Goal: Task Accomplishment & Management: Use online tool/utility

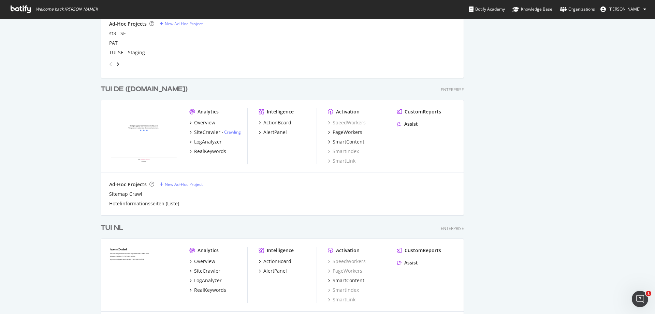
scroll to position [1239, 0]
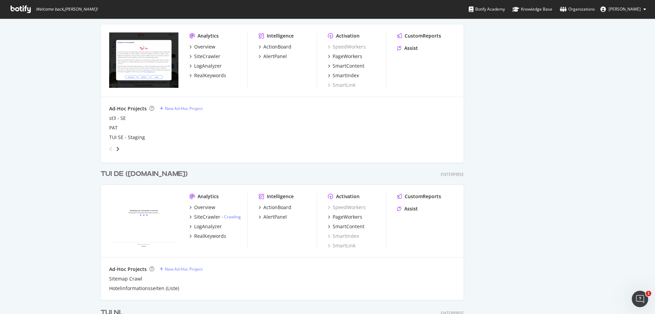
click at [125, 174] on div "TUI DE ([DOMAIN_NAME])" at bounding box center [144, 174] width 87 height 10
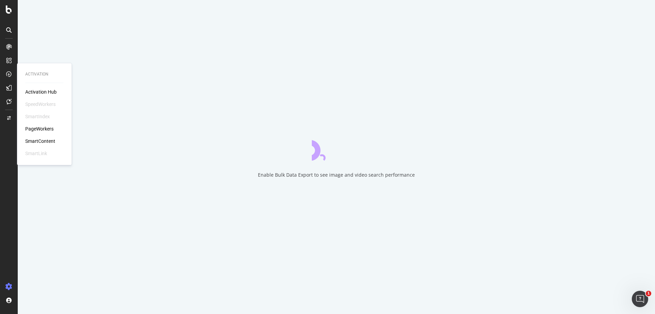
click at [49, 129] on div "PageWorkers" at bounding box center [39, 128] width 28 height 7
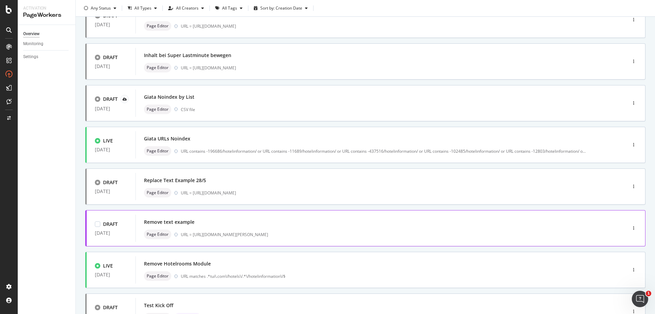
scroll to position [102, 0]
click at [207, 259] on div "Remove Hotelrooms Module" at bounding box center [371, 263] width 454 height 10
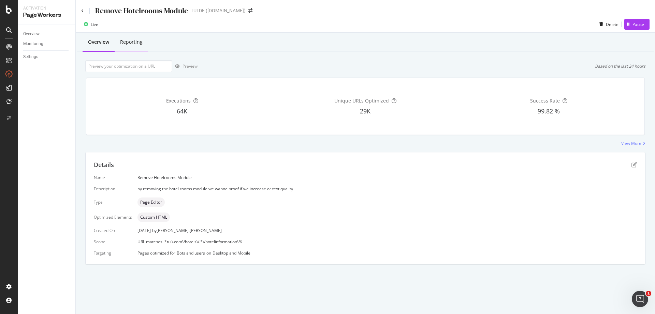
click at [135, 39] on div "Reporting" at bounding box center [131, 42] width 23 height 7
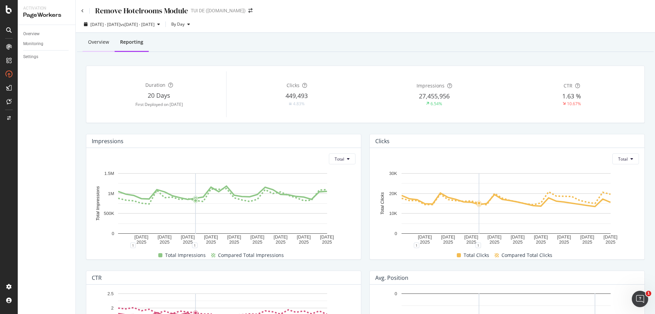
click at [96, 41] on div "Overview" at bounding box center [98, 42] width 21 height 7
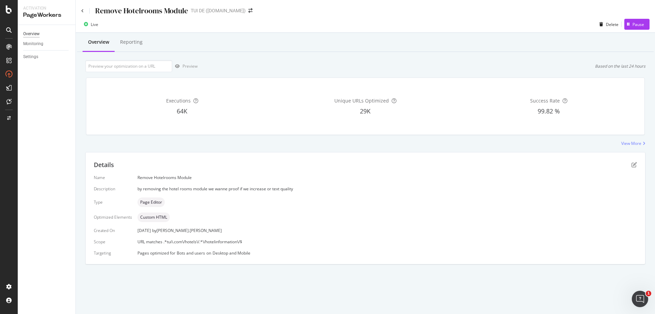
click at [30, 32] on div "Overview" at bounding box center [31, 33] width 16 height 7
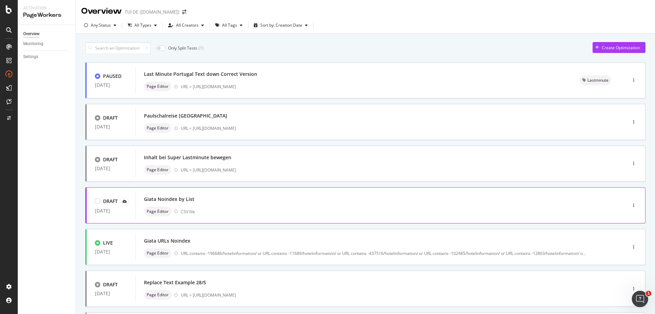
scroll to position [68, 0]
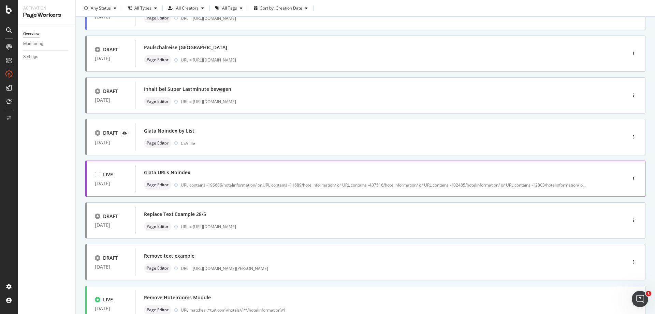
click at [173, 173] on div "Giata URLs Noindex" at bounding box center [167, 172] width 46 height 7
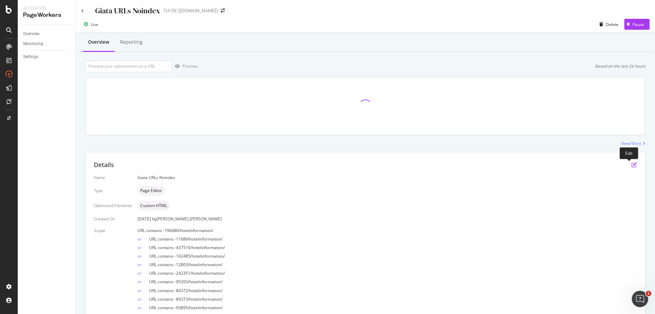
click at [632, 165] on icon "pen-to-square" at bounding box center [634, 164] width 5 height 5
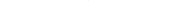
scroll to position [1118, 0]
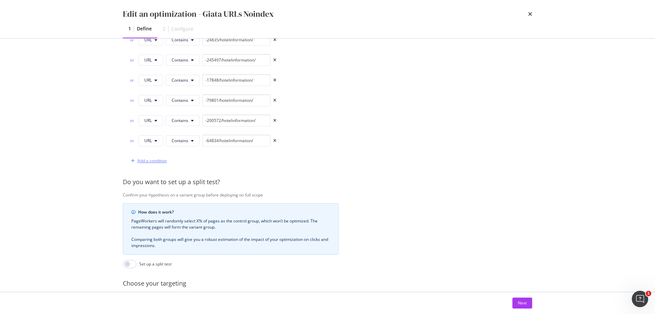
click at [137, 162] on div "modal" at bounding box center [132, 161] width 9 height 4
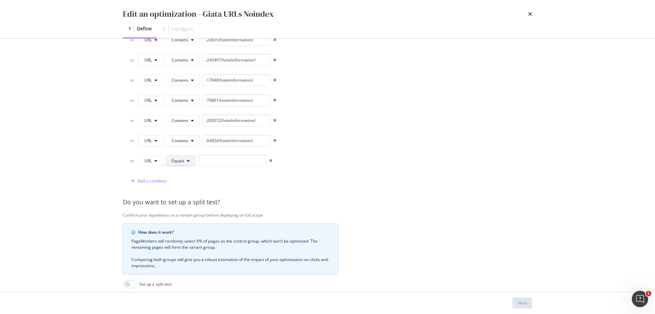
click at [185, 163] on button "Equals" at bounding box center [181, 160] width 30 height 11
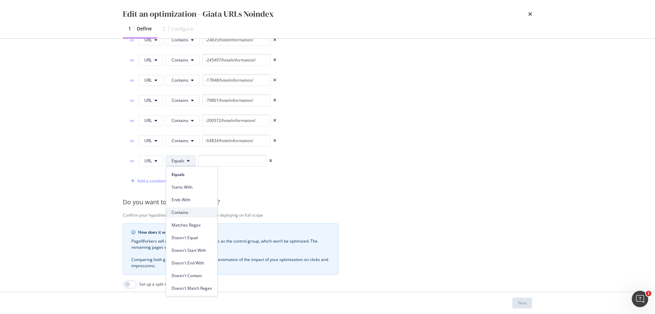
click at [187, 212] on span "Contains" at bounding box center [192, 212] width 40 height 6
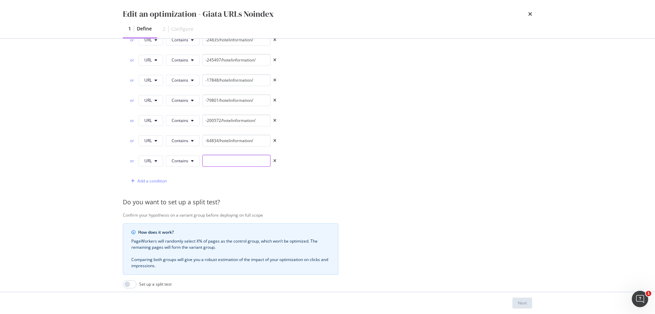
click at [213, 155] on input "modal" at bounding box center [236, 161] width 68 height 12
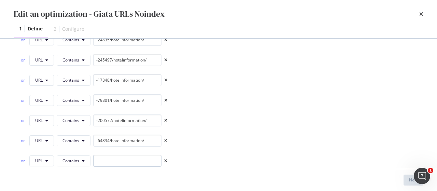
click at [102, 155] on input "modal" at bounding box center [127, 161] width 68 height 12
paste input "-79801/hotelinformation/"
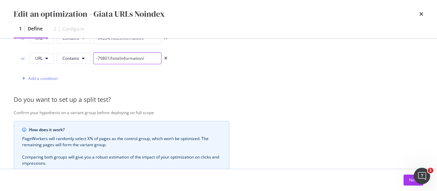
scroll to position [1187, 0]
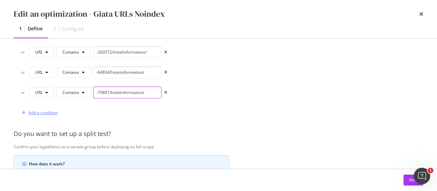
type input "-79801/hotelinformation/"
click at [30, 110] on div "Add a condition" at bounding box center [42, 113] width 29 height 6
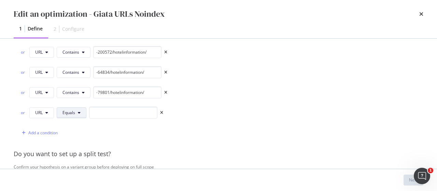
click at [67, 110] on span "Equals" at bounding box center [68, 113] width 13 height 6
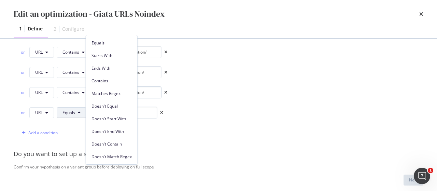
click at [108, 80] on span "Contains" at bounding box center [111, 81] width 40 height 6
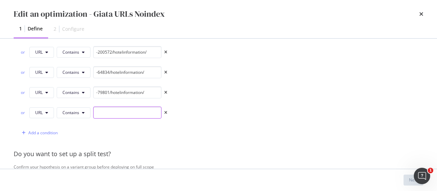
click at [128, 107] on input "modal" at bounding box center [127, 113] width 68 height 12
paste input "-79801/hotelinformation/"
click at [135, 107] on input "-79801/hotelinformation/" at bounding box center [127, 113] width 68 height 12
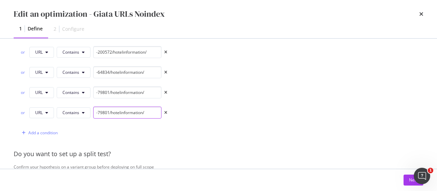
click at [135, 107] on input "-79801/hotelinformation/" at bounding box center [127, 113] width 68 height 12
paste input "359605"
type input "-359605/hotelinformation/"
click at [45, 130] on div "Add a condition" at bounding box center [42, 133] width 29 height 6
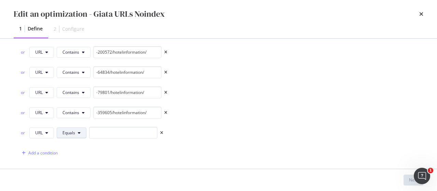
click at [76, 127] on button "Equals" at bounding box center [72, 132] width 30 height 11
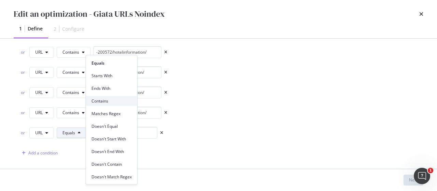
click at [110, 102] on span "Contains" at bounding box center [111, 101] width 40 height 6
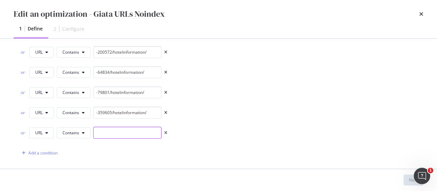
click at [109, 127] on input "modal" at bounding box center [127, 133] width 68 height 12
paste input "-50739/hotelinformation/"
type input "-50739/hotelinformation/"
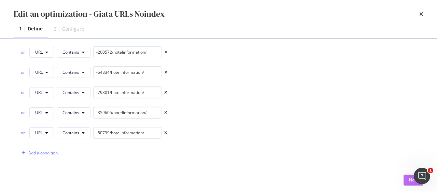
click at [409, 180] on div "Next" at bounding box center [413, 180] width 9 height 6
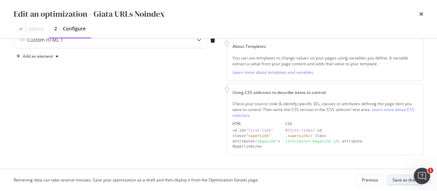
scroll to position [90, 0]
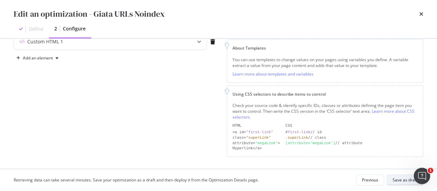
click at [402, 176] on div "Save as draft" at bounding box center [405, 180] width 25 height 10
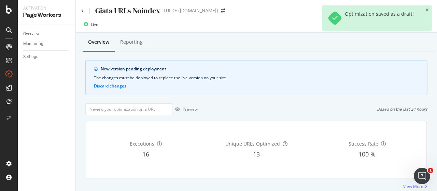
click at [427, 7] on div "Optimization saved as a draft!" at bounding box center [376, 17] width 109 height 25
click at [426, 10] on icon "close toast" at bounding box center [427, 10] width 3 height 4
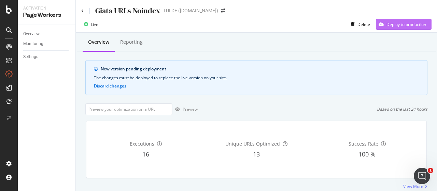
click at [399, 24] on div "Deploy to production" at bounding box center [406, 25] width 40 height 6
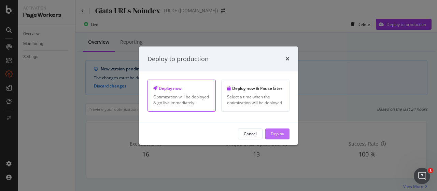
click at [277, 131] on div "Deploy" at bounding box center [277, 134] width 13 height 6
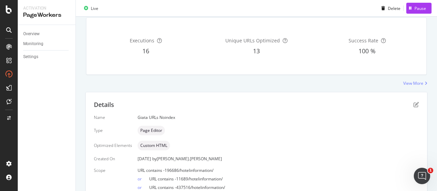
scroll to position [171, 0]
